Goal: Transaction & Acquisition: Purchase product/service

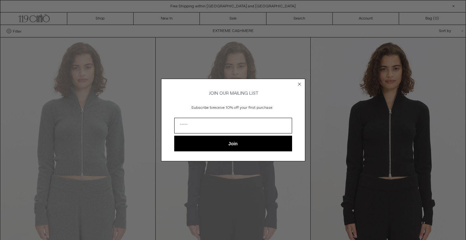
click at [299, 83] on icon "Close dialog" at bounding box center [299, 84] width 3 height 3
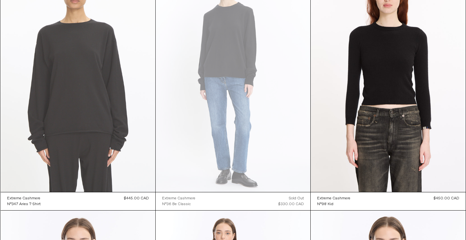
scroll to position [4066, 0]
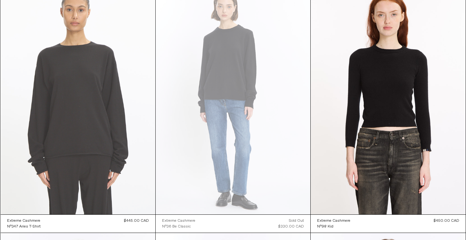
click at [128, 100] on at bounding box center [78, 98] width 155 height 232
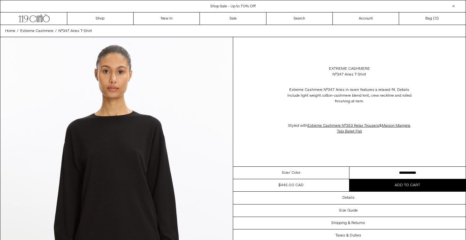
click at [295, 174] on span "/ Color" at bounding box center [295, 173] width 12 height 6
click at [312, 175] on div "Size / Color" at bounding box center [291, 173] width 116 height 12
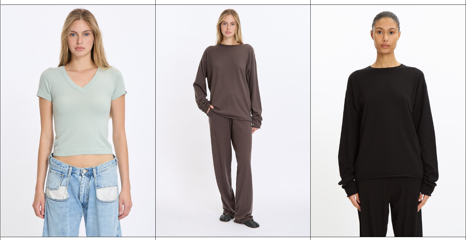
scroll to position [1554, 0]
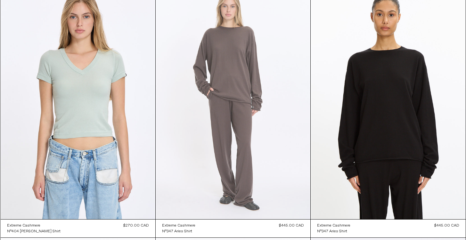
click at [262, 100] on at bounding box center [233, 103] width 155 height 232
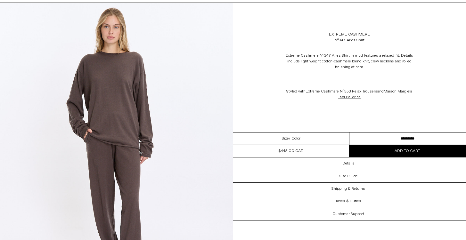
scroll to position [40, 0]
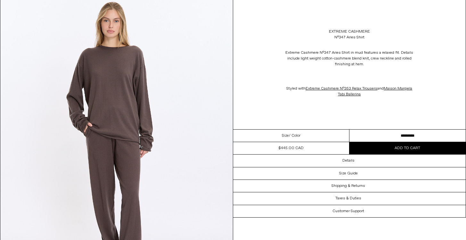
click at [372, 134] on select "*********" at bounding box center [407, 136] width 116 height 12
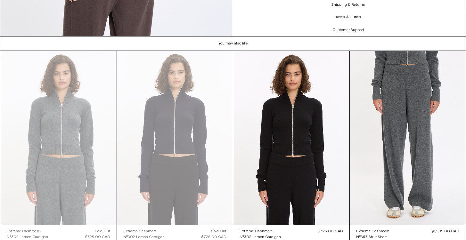
scroll to position [1213, 0]
